Goal: Transaction & Acquisition: Subscribe to service/newsletter

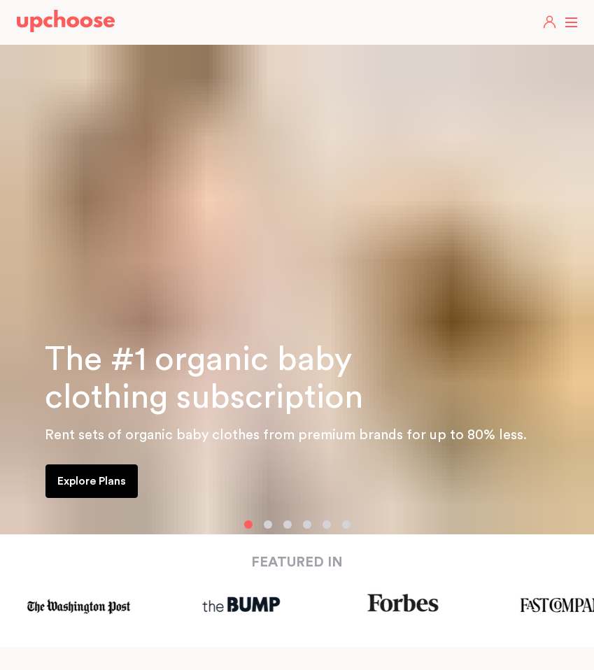
click at [563, 21] on header "Take The Quiz Registry Gifts What Parents Say Home Take The Quiz Registry Gifti…" at bounding box center [297, 22] width 594 height 45
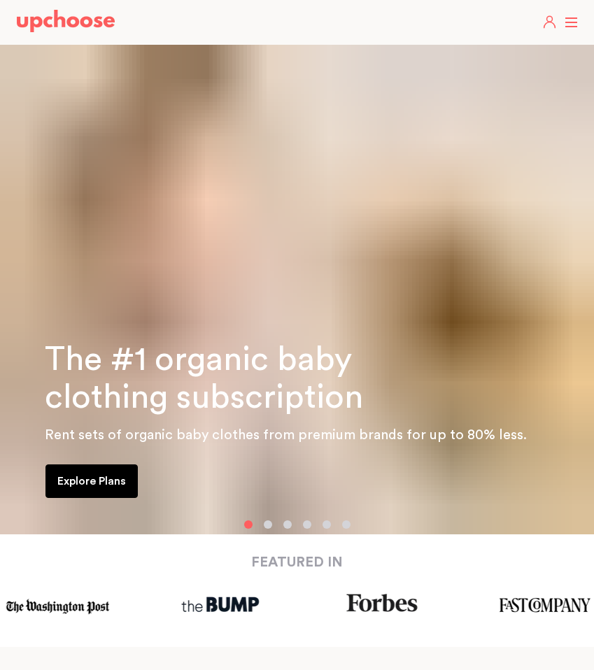
click at [577, 20] on header "Take The Quiz Registry Gifts What Parents Say Home Take The Quiz Registry Gifti…" at bounding box center [297, 22] width 594 height 45
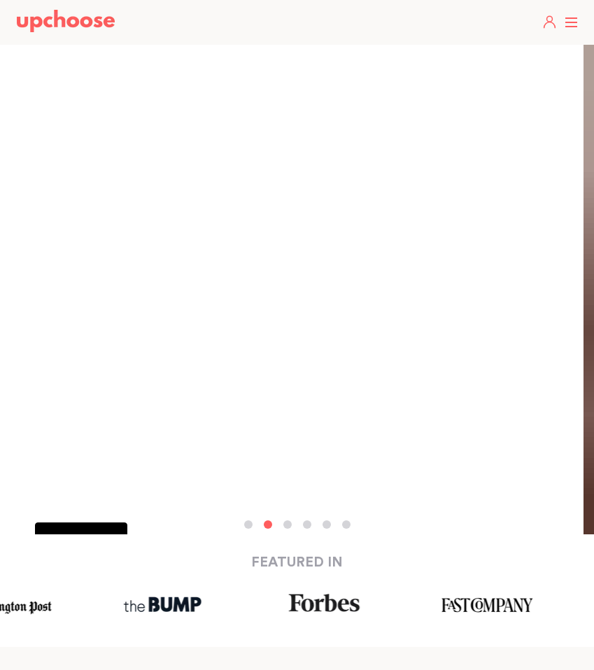
click at [248, 522] on button "button" at bounding box center [248, 525] width 8 height 8
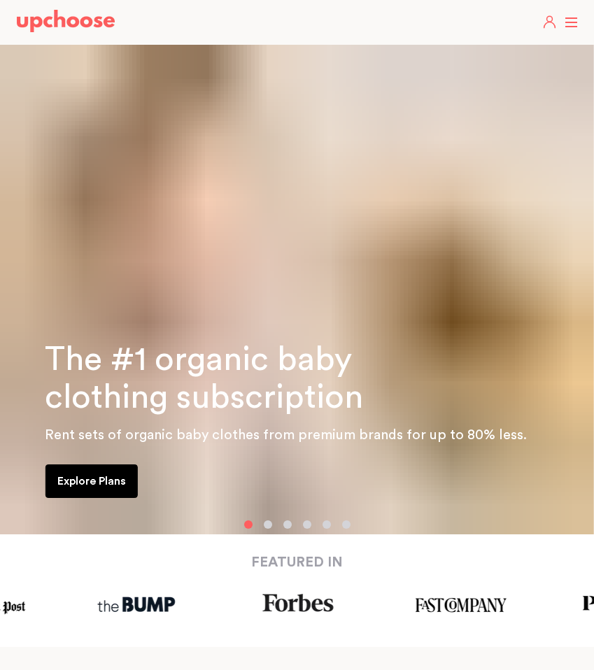
click at [88, 481] on p "Explore Plans" at bounding box center [91, 481] width 69 height 17
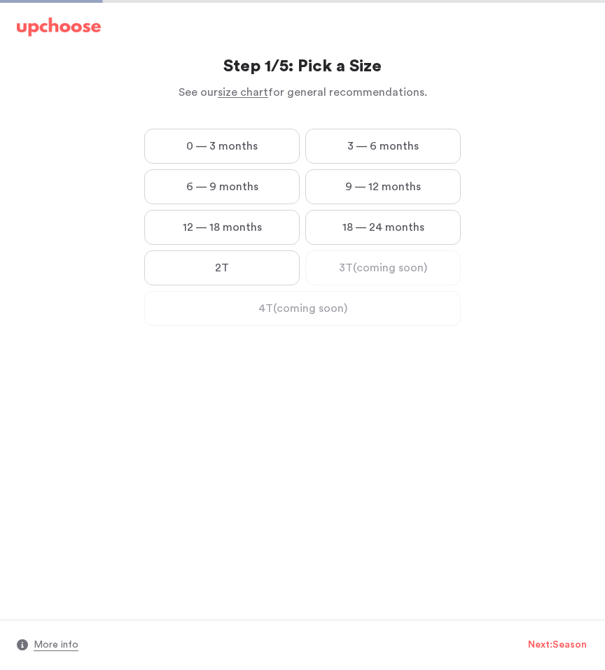
click at [232, 148] on label "0 — 3 months" at bounding box center [221, 146] width 155 height 35
click at [0, 0] on months "0 — 3 months" at bounding box center [0, 0] width 0 height 0
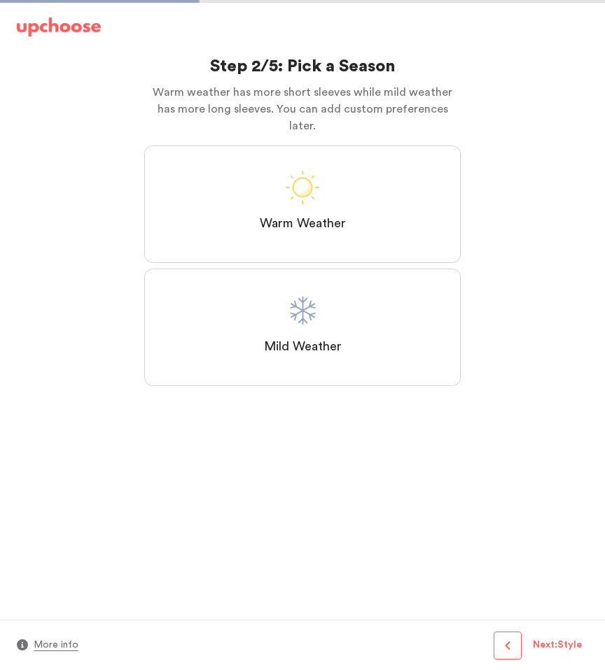
click at [285, 345] on label "Mild Weather" at bounding box center [302, 328] width 316 height 118
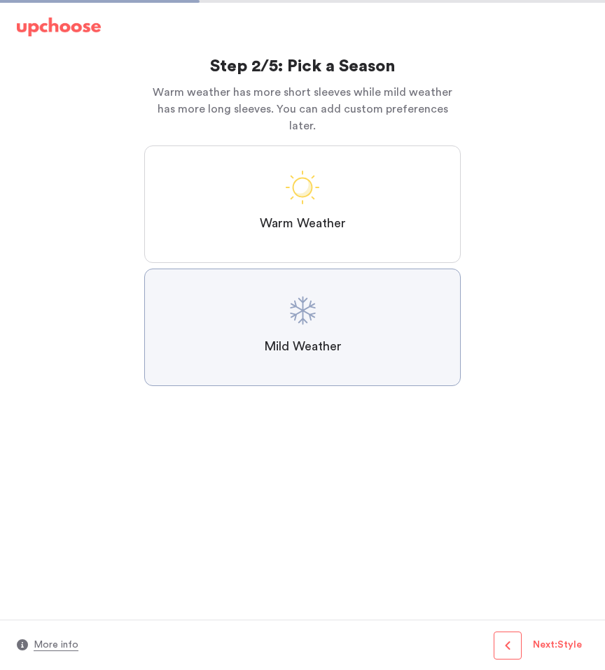
click at [0, 0] on Weather "Mild Weather" at bounding box center [0, 0] width 0 height 0
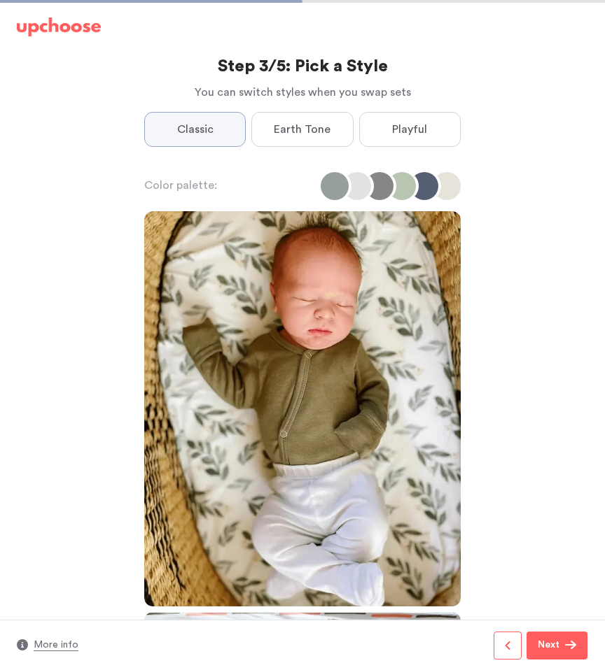
click at [304, 131] on span "Earth Tone" at bounding box center [302, 129] width 57 height 17
click at [0, 0] on Tone "Earth Tone" at bounding box center [0, 0] width 0 height 0
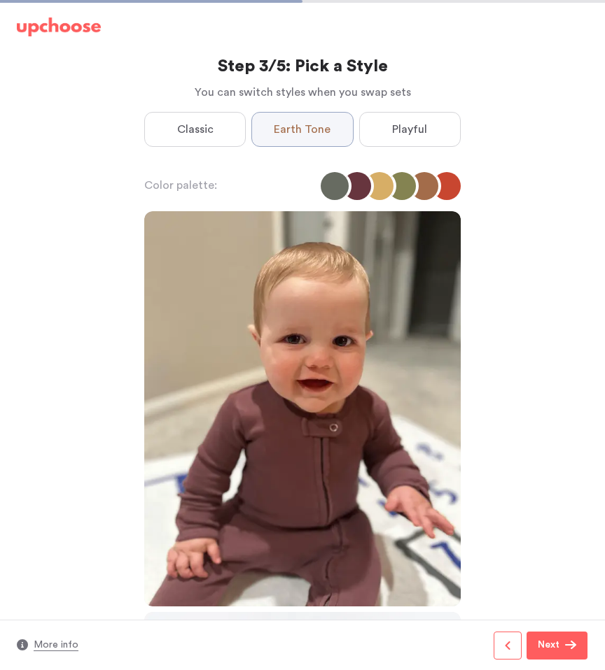
click at [401, 129] on span "Playful" at bounding box center [409, 129] width 35 height 17
click at [0, 0] on input "Playful" at bounding box center [0, 0] width 0 height 0
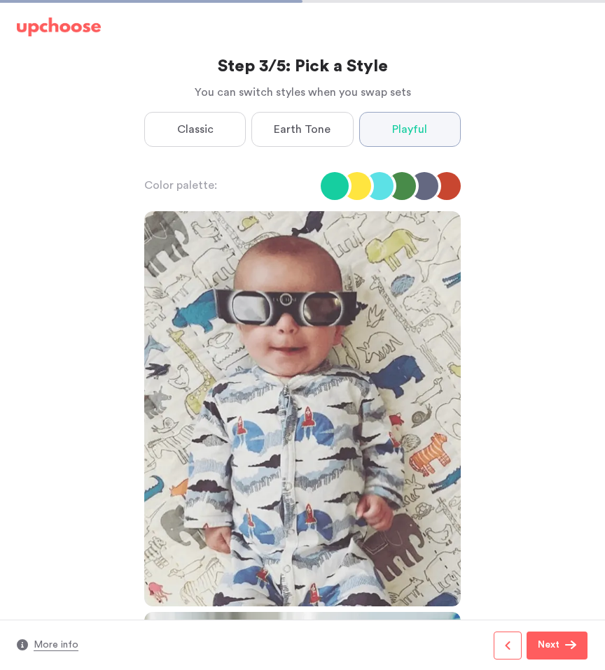
click at [204, 123] on span "Classic" at bounding box center [195, 129] width 36 height 17
click at [0, 0] on input "Classic" at bounding box center [0, 0] width 0 height 0
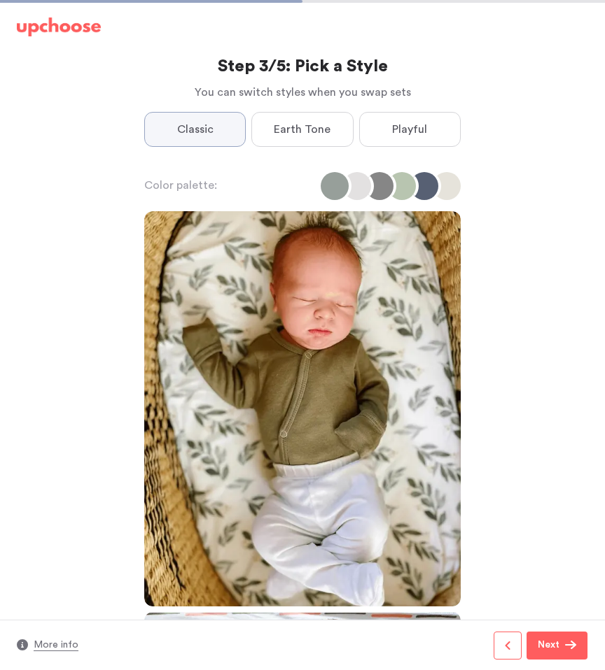
click at [289, 117] on label "Earth Tone" at bounding box center [301, 129] width 101 height 35
click at [0, 0] on Tone "Earth Tone" at bounding box center [0, 0] width 0 height 0
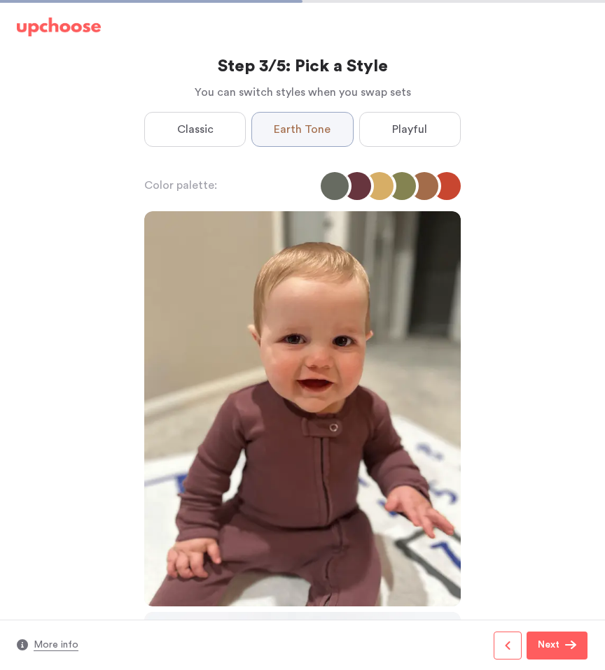
click at [393, 129] on span "Playful" at bounding box center [409, 129] width 35 height 17
click at [0, 0] on input "Playful" at bounding box center [0, 0] width 0 height 0
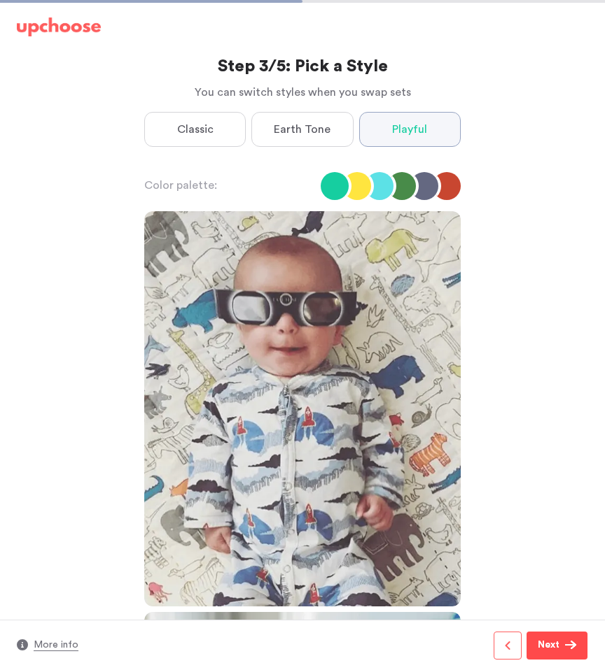
click at [563, 654] on button "Next" at bounding box center [556, 646] width 61 height 28
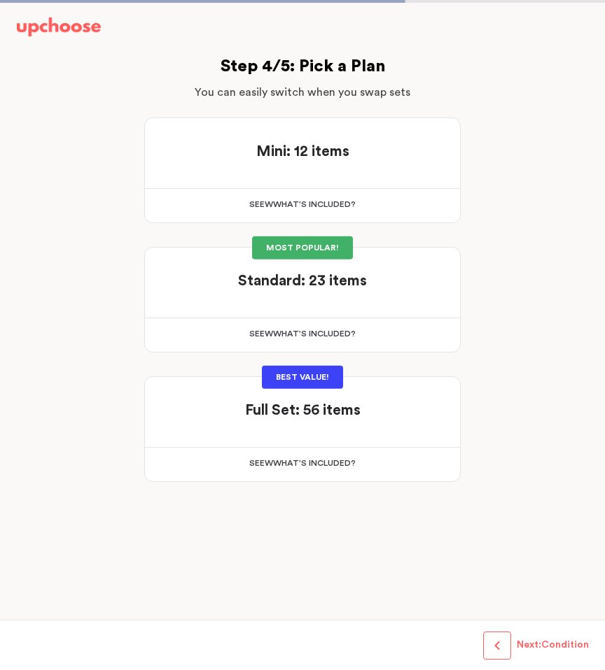
click at [335, 287] on strong "Standard: 23 items" at bounding box center [302, 281] width 129 height 15
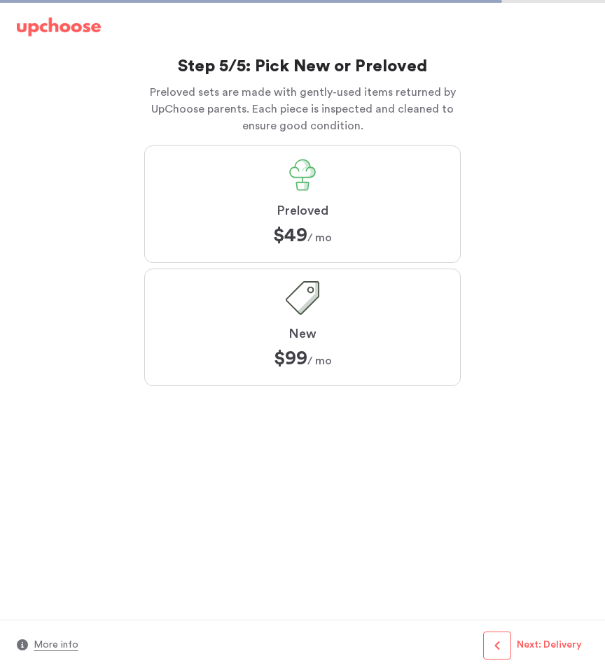
click at [362, 222] on label "Preloved $49 $49 / mo" at bounding box center [302, 205] width 316 height 118
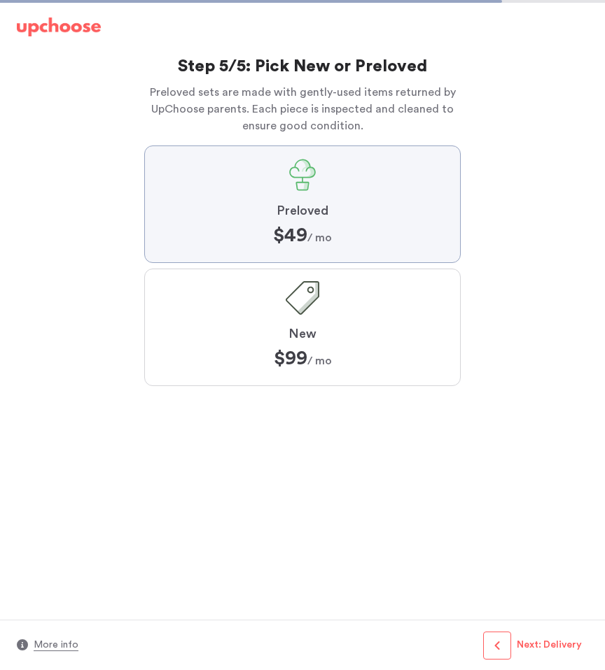
click at [0, 0] on input "Preloved $49 $49 / mo" at bounding box center [0, 0] width 0 height 0
